Goal: Task Accomplishment & Management: Manage account settings

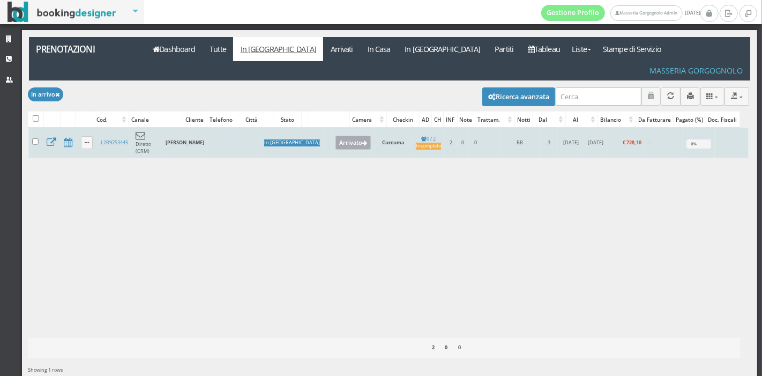
click at [335, 136] on button "Arrivato" at bounding box center [353, 143] width 36 height 14
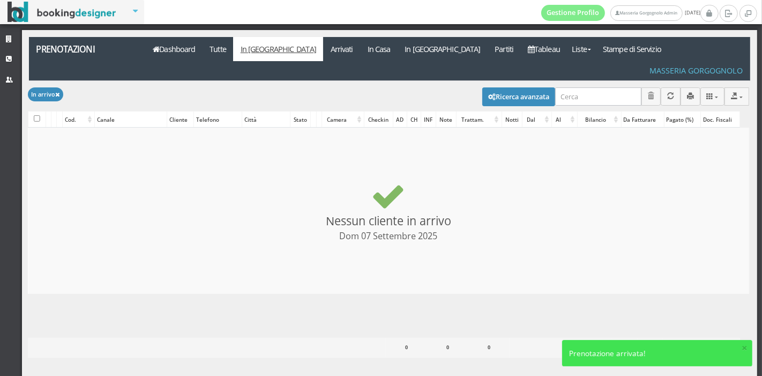
checkbox input "false"
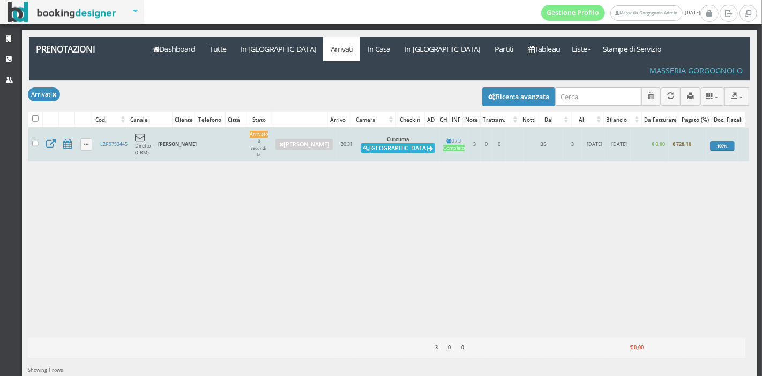
click at [368, 143] on button "Alloggia" at bounding box center [398, 148] width 74 height 10
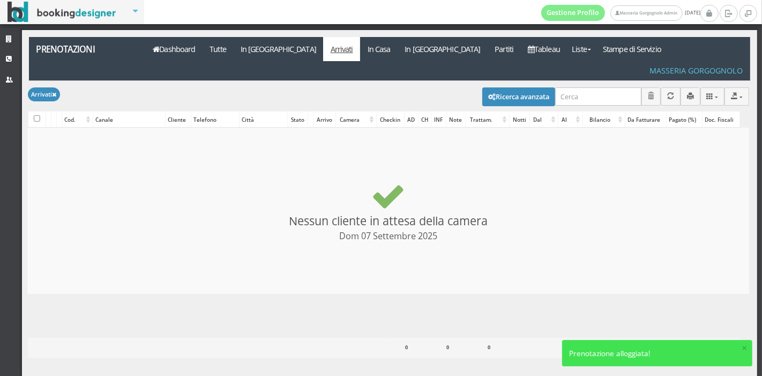
checkbox input "false"
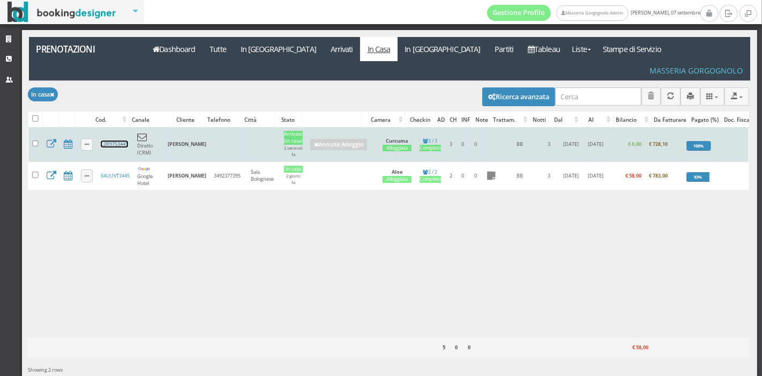
click at [122, 140] on link "L2R97S3445" at bounding box center [114, 143] width 27 height 7
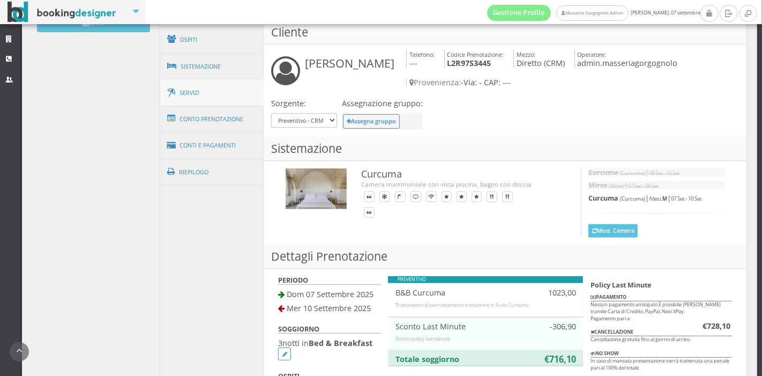
scroll to position [384, 0]
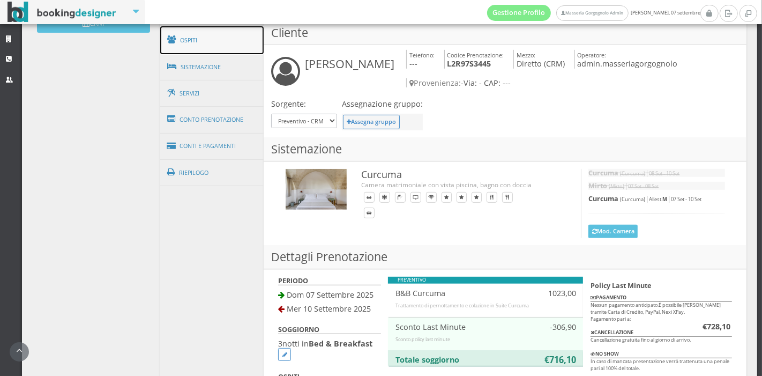
click at [234, 39] on link "Ospiti" at bounding box center [212, 40] width 104 height 28
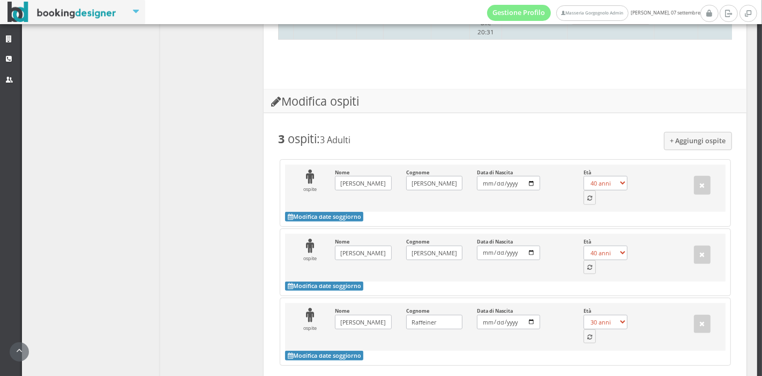
scroll to position [565, 0]
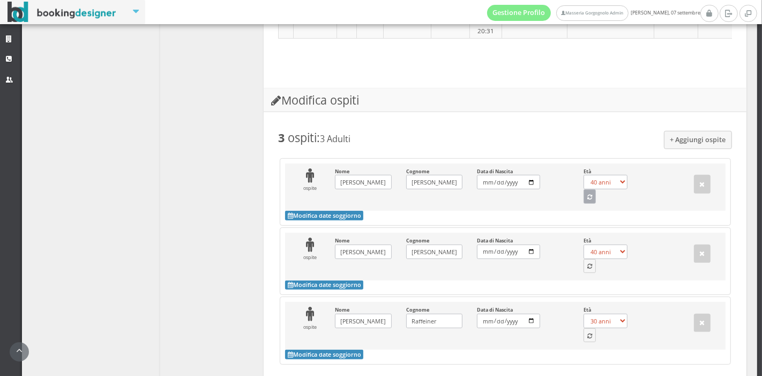
click at [584, 189] on button "button" at bounding box center [590, 196] width 13 height 14
select select "36"
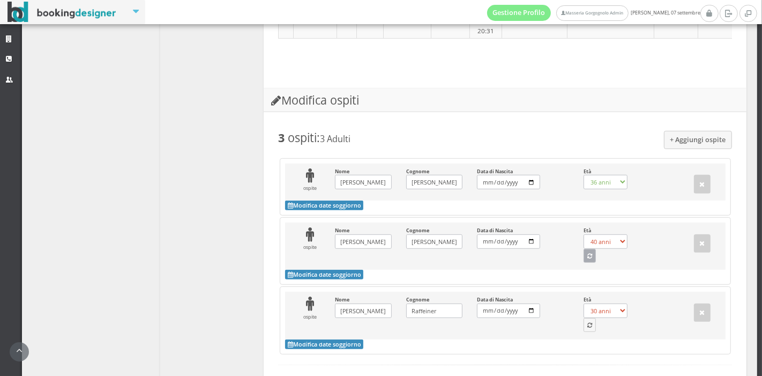
click at [584, 249] on button "button" at bounding box center [590, 256] width 13 height 14
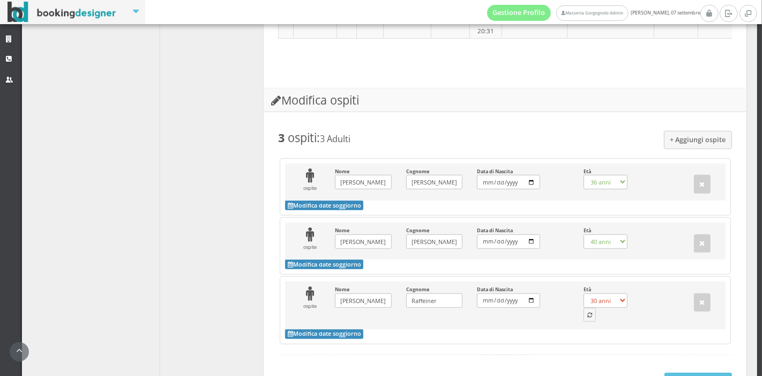
select select "1"
click at [587, 312] on icon "button" at bounding box center [589, 315] width 5 height 6
select select "40"
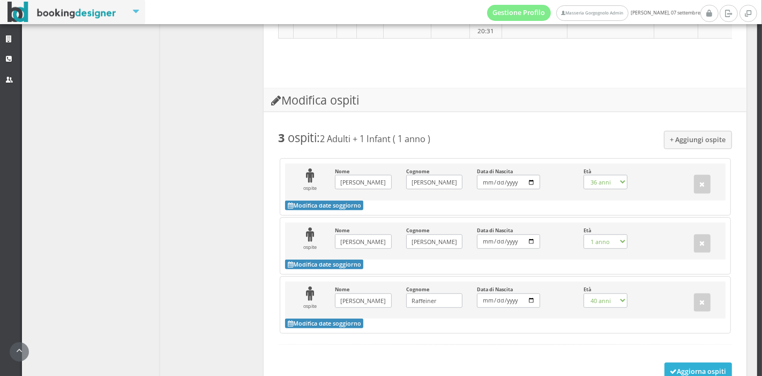
click at [670, 362] on button "Aggiorna ospiti" at bounding box center [699, 371] width 68 height 18
